Goal: Task Accomplishment & Management: Manage account settings

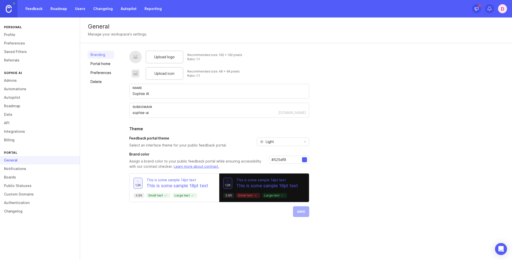
click at [32, 9] on link "Feedback" at bounding box center [34, 8] width 23 height 9
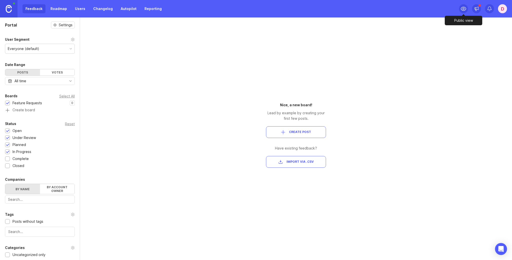
click at [462, 9] on icon at bounding box center [464, 9] width 6 height 6
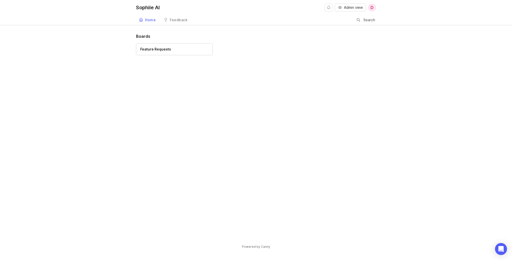
click at [269, 55] on div "Feature Requests" at bounding box center [256, 51] width 240 height 17
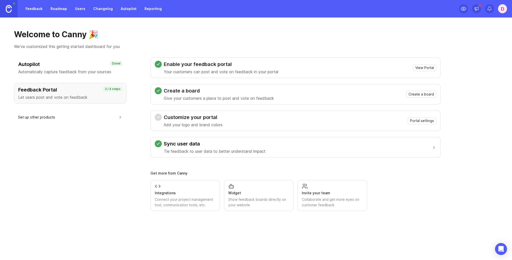
click at [314, 196] on div "Invite your team Collaborate and get more eyes on customer feedback" at bounding box center [332, 195] width 61 height 25
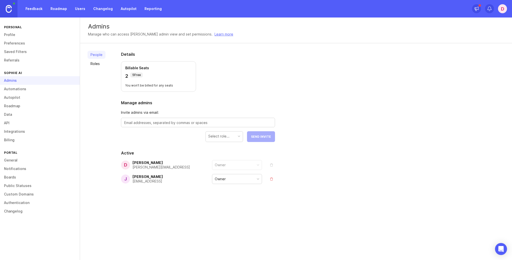
click at [148, 123] on textarea at bounding box center [198, 123] width 148 height 6
paste textarea "[EMAIL_ADDRESS]"
type textarea "[PERSON_NAME][EMAIL_ADDRESS]"
click at [230, 137] on div "Select role..." at bounding box center [224, 137] width 37 height 10
click at [257, 137] on span "Send Invite" at bounding box center [261, 137] width 20 height 4
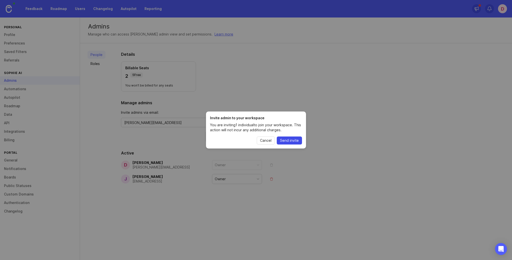
click at [284, 141] on span "Send invite" at bounding box center [289, 140] width 19 height 5
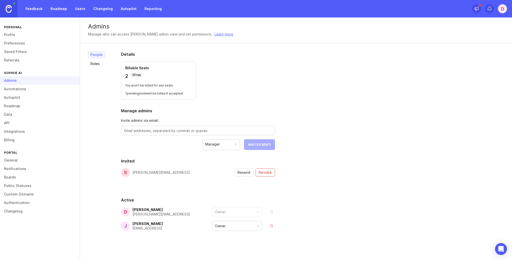
click at [28, 9] on link "Feedback" at bounding box center [34, 8] width 23 height 9
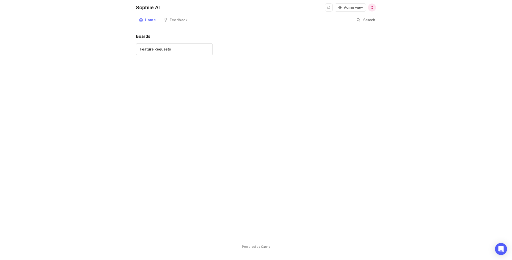
click at [179, 22] on div "Feedback" at bounding box center [179, 20] width 18 height 4
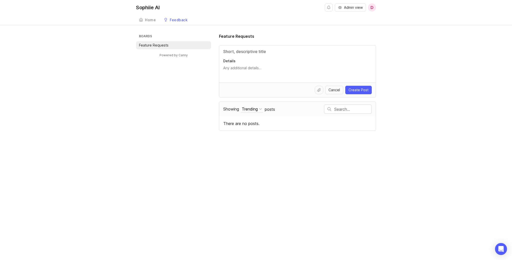
click at [257, 189] on div "Sophiie AI Admin view D Create Home Feedback Feature Requests Boards Feature Re…" at bounding box center [256, 130] width 512 height 260
